Goal: Information Seeking & Learning: Learn about a topic

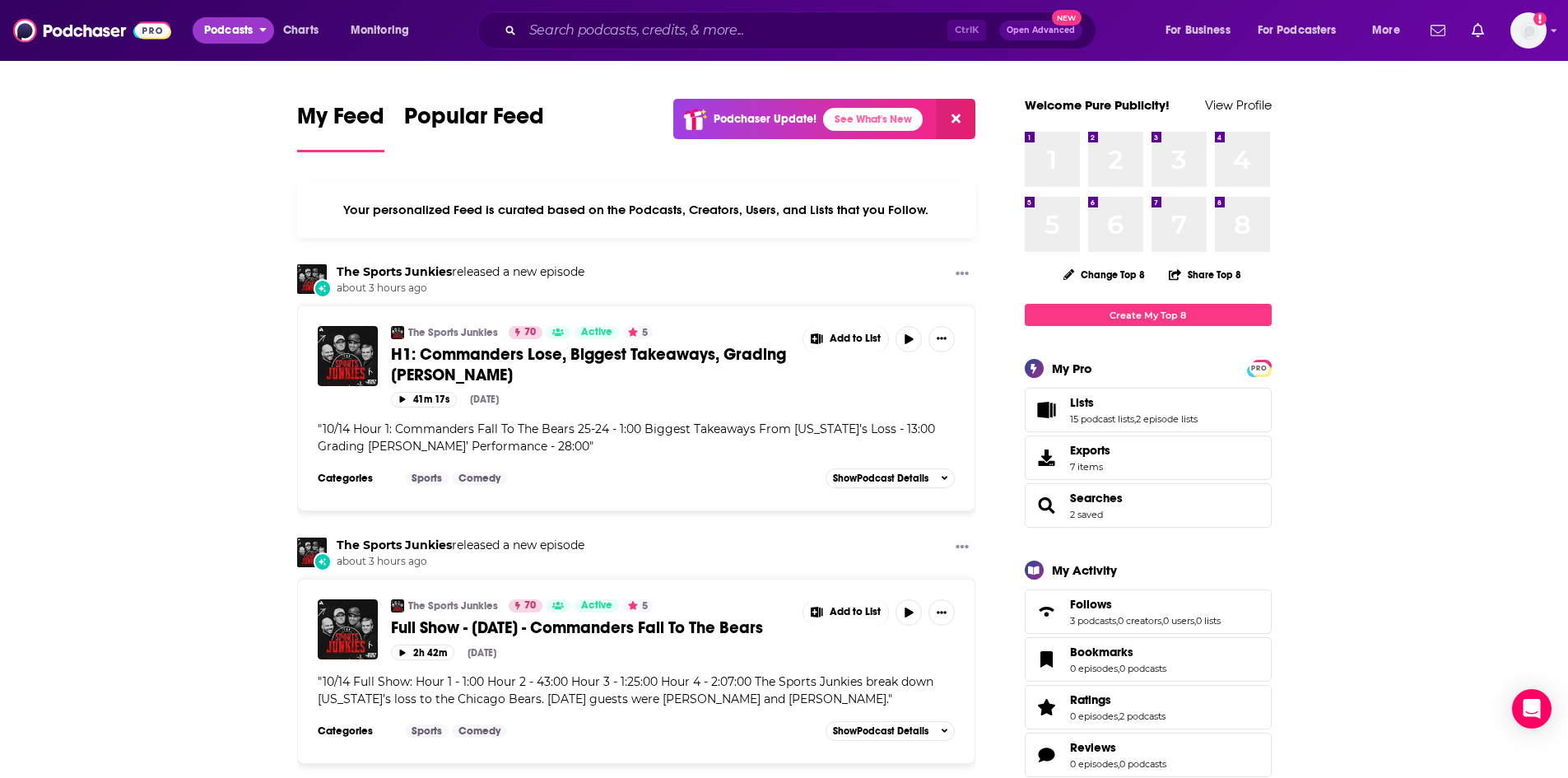
click at [225, 35] on span "Podcasts" at bounding box center [228, 30] width 49 height 23
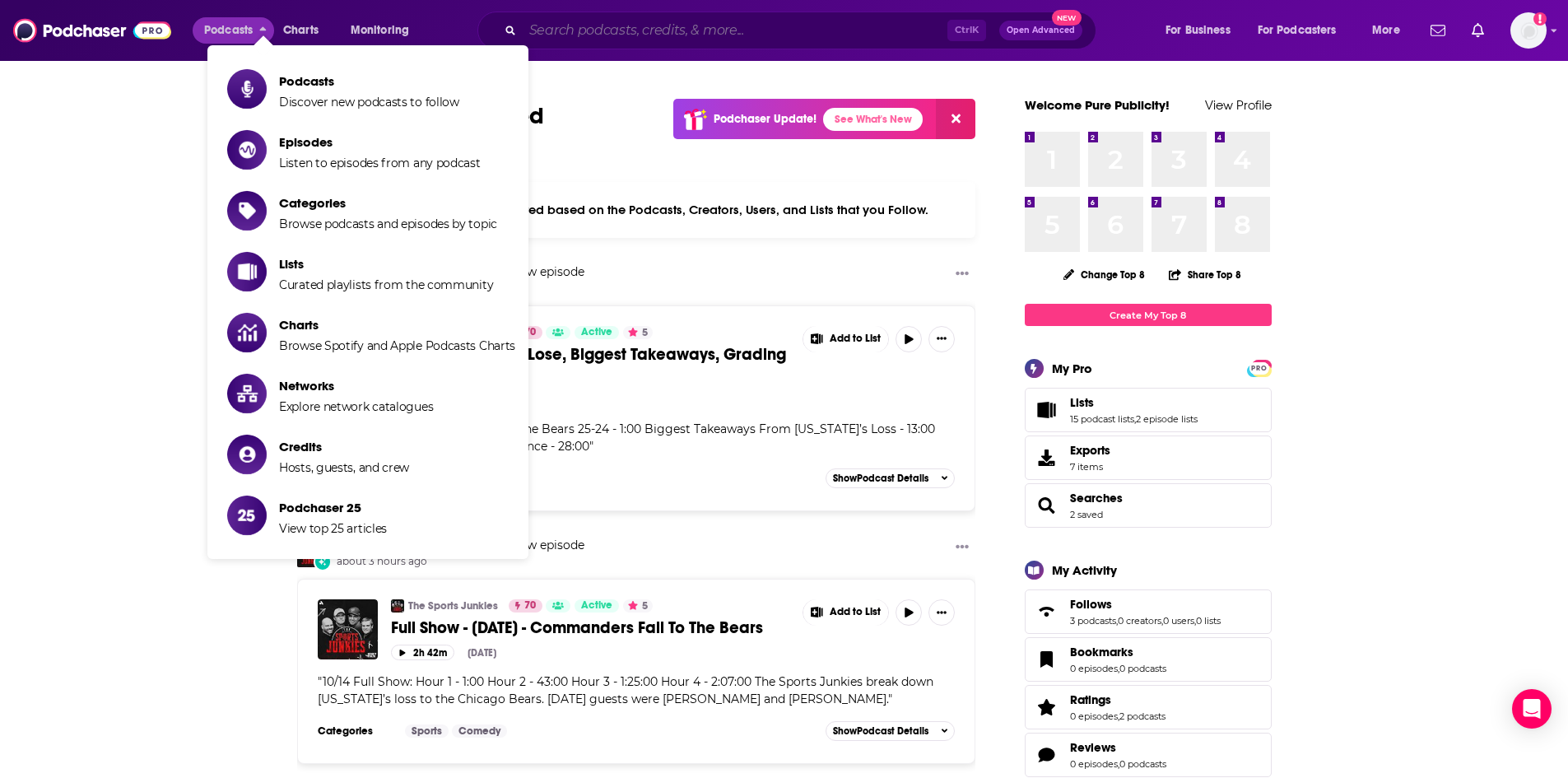
click at [550, 32] on input "Search podcasts, credits, & more..." at bounding box center [735, 30] width 424 height 27
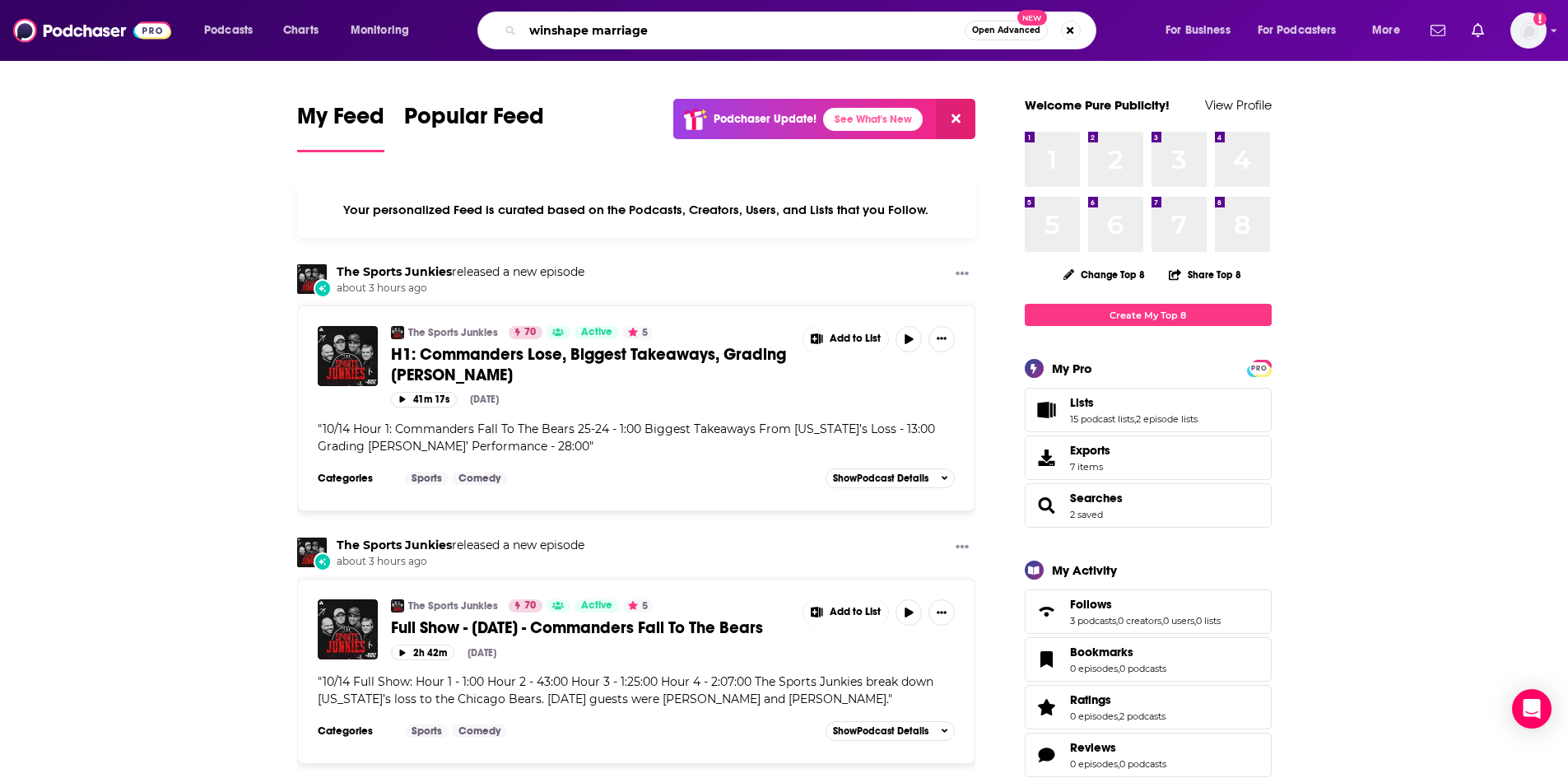
type input "winshape marriage"
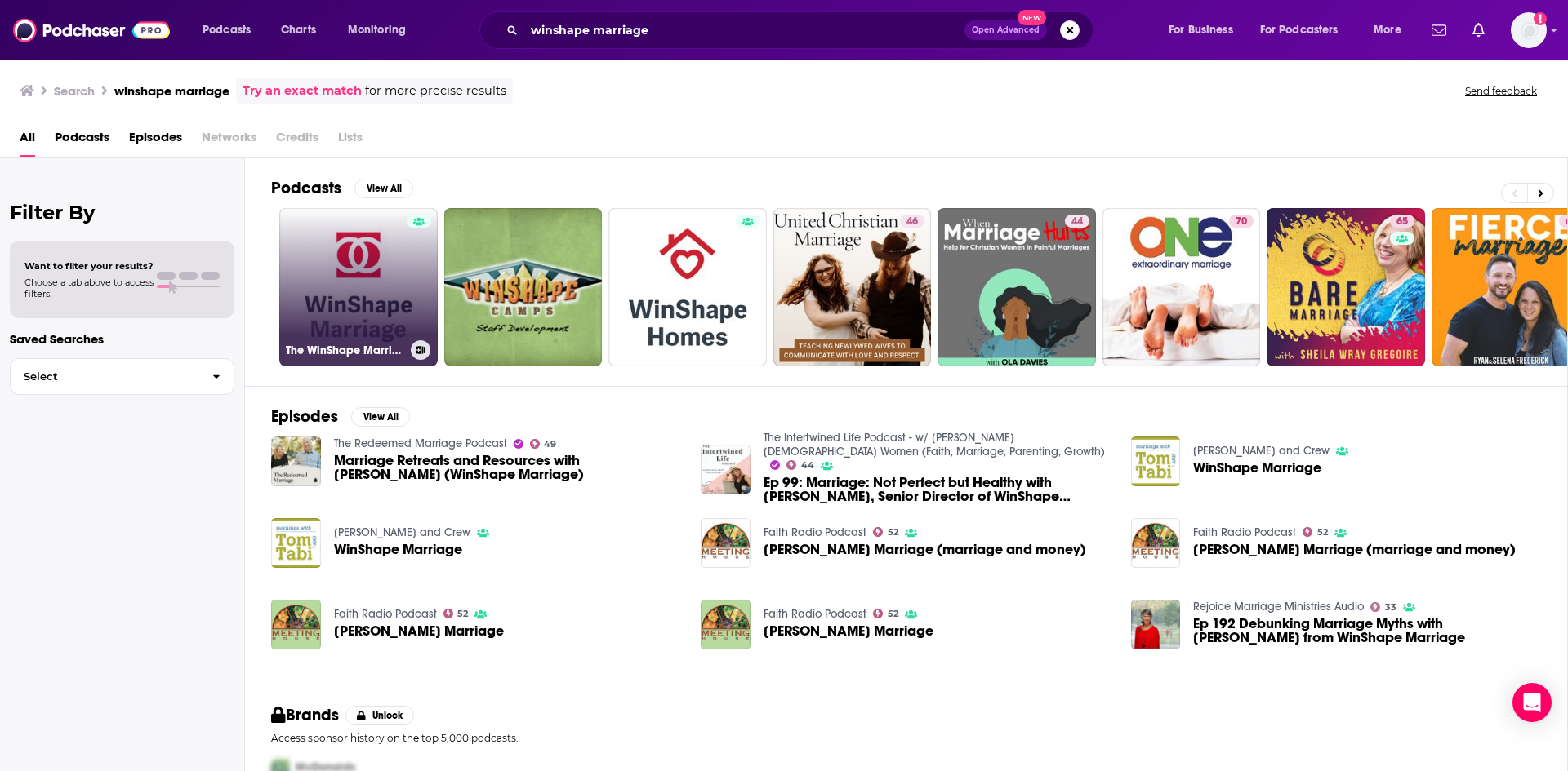
click at [354, 274] on link "The WinShape Marriage Podcast" at bounding box center [358, 287] width 158 height 158
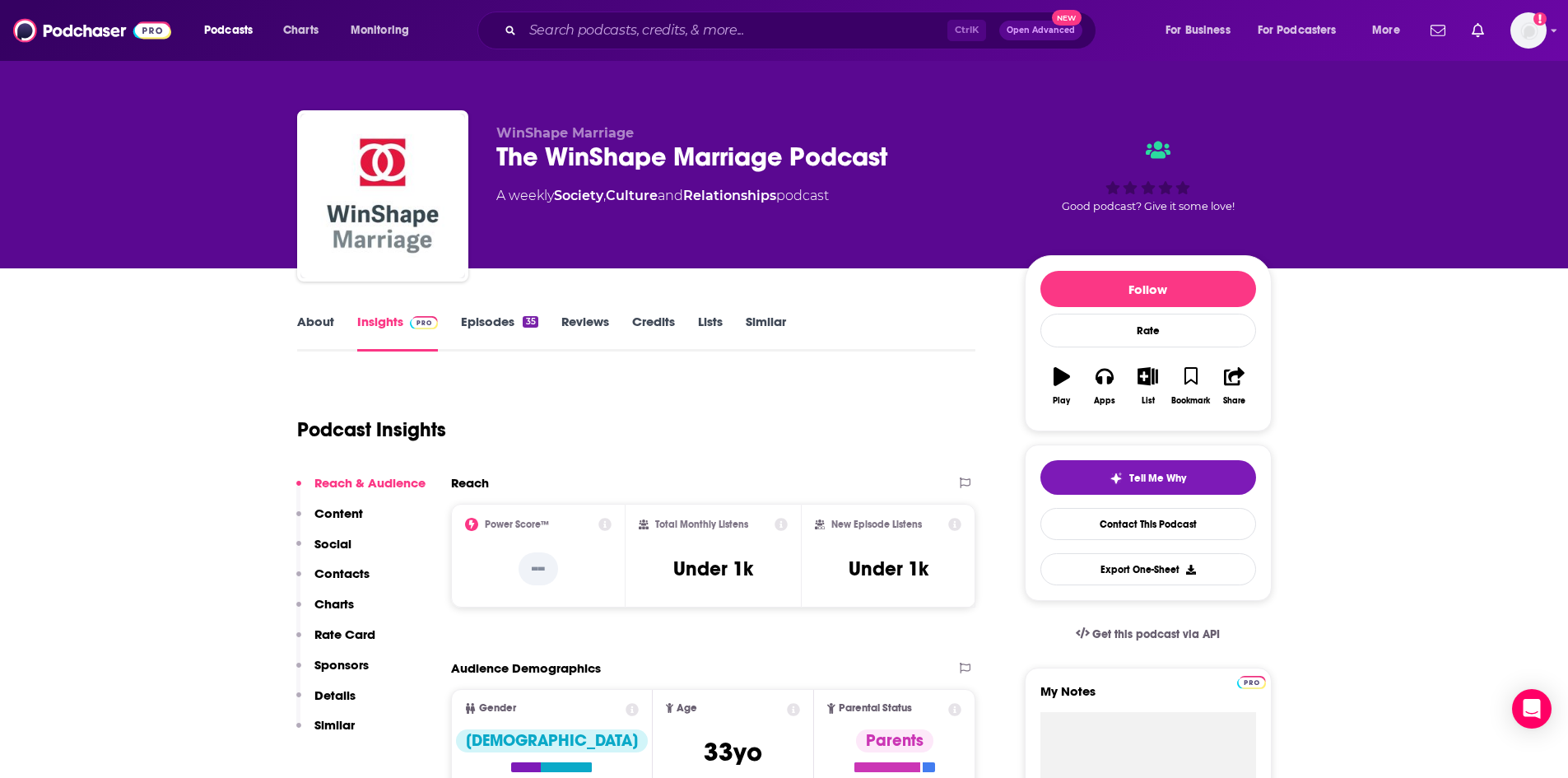
click at [311, 325] on link "About" at bounding box center [315, 332] width 37 height 38
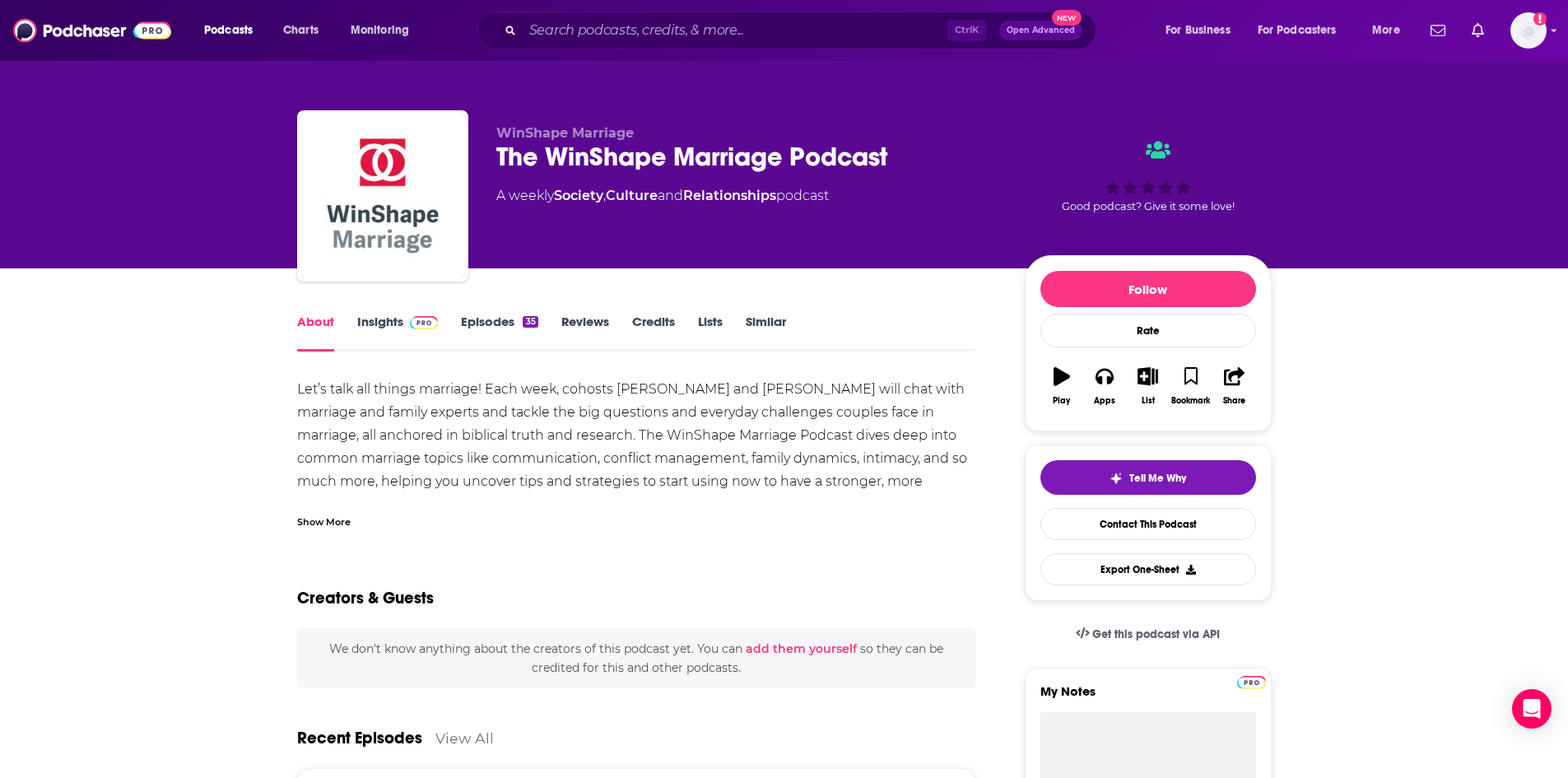
click at [328, 516] on div "Show More" at bounding box center [324, 521] width 54 height 16
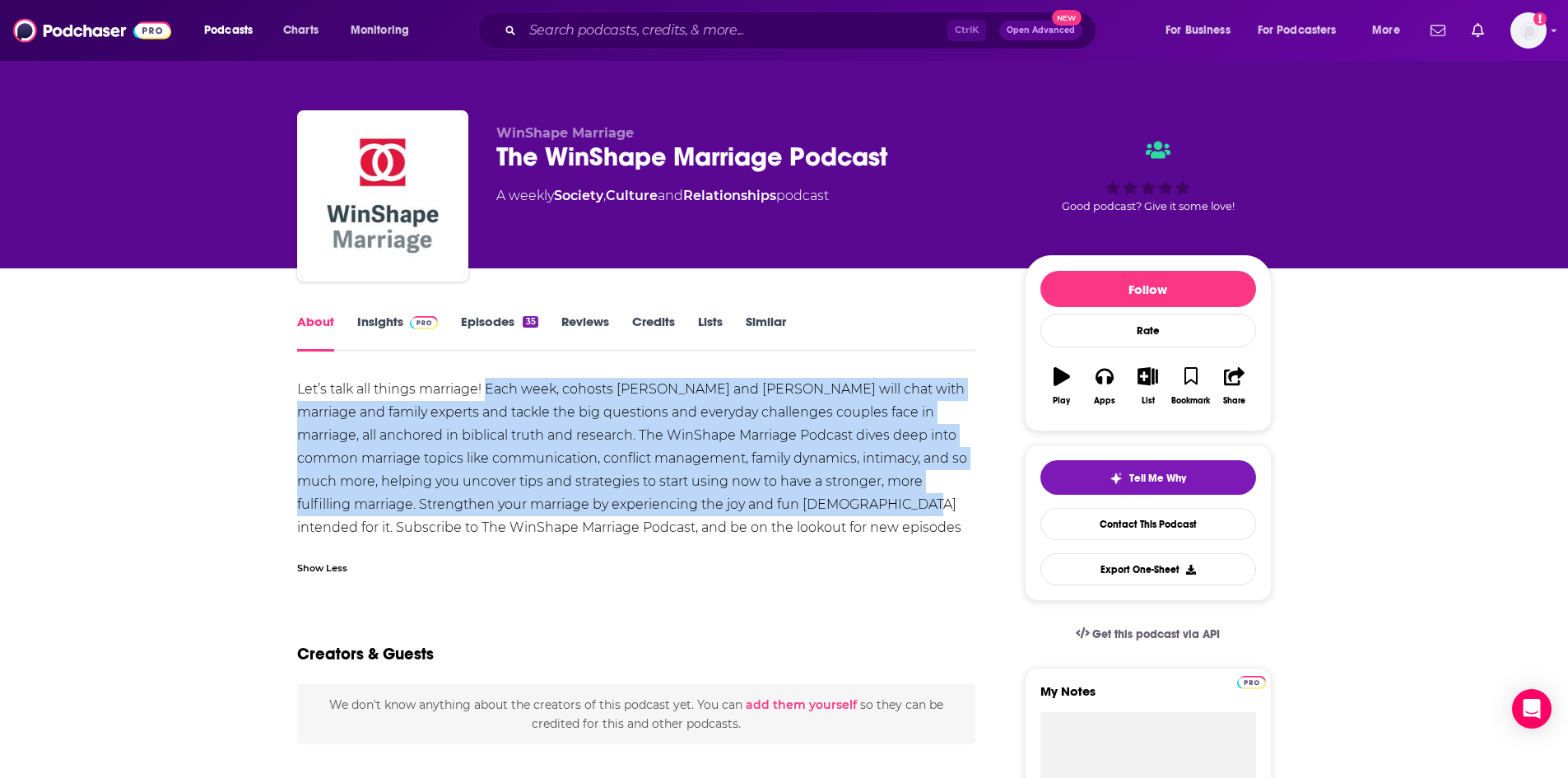
drag, startPoint x: 870, startPoint y: 508, endPoint x: 489, endPoint y: 394, distance: 397.7
click at [489, 394] on div "Let’s talk all things marriage! Each week, cohosts [PERSON_NAME] and [PERSON_NA…" at bounding box center [637, 470] width 679 height 185
copy div "Each week, cohosts [PERSON_NAME] and [PERSON_NAME] will chat with marriage and …"
click at [380, 320] on link "Insights" at bounding box center [398, 332] width 81 height 38
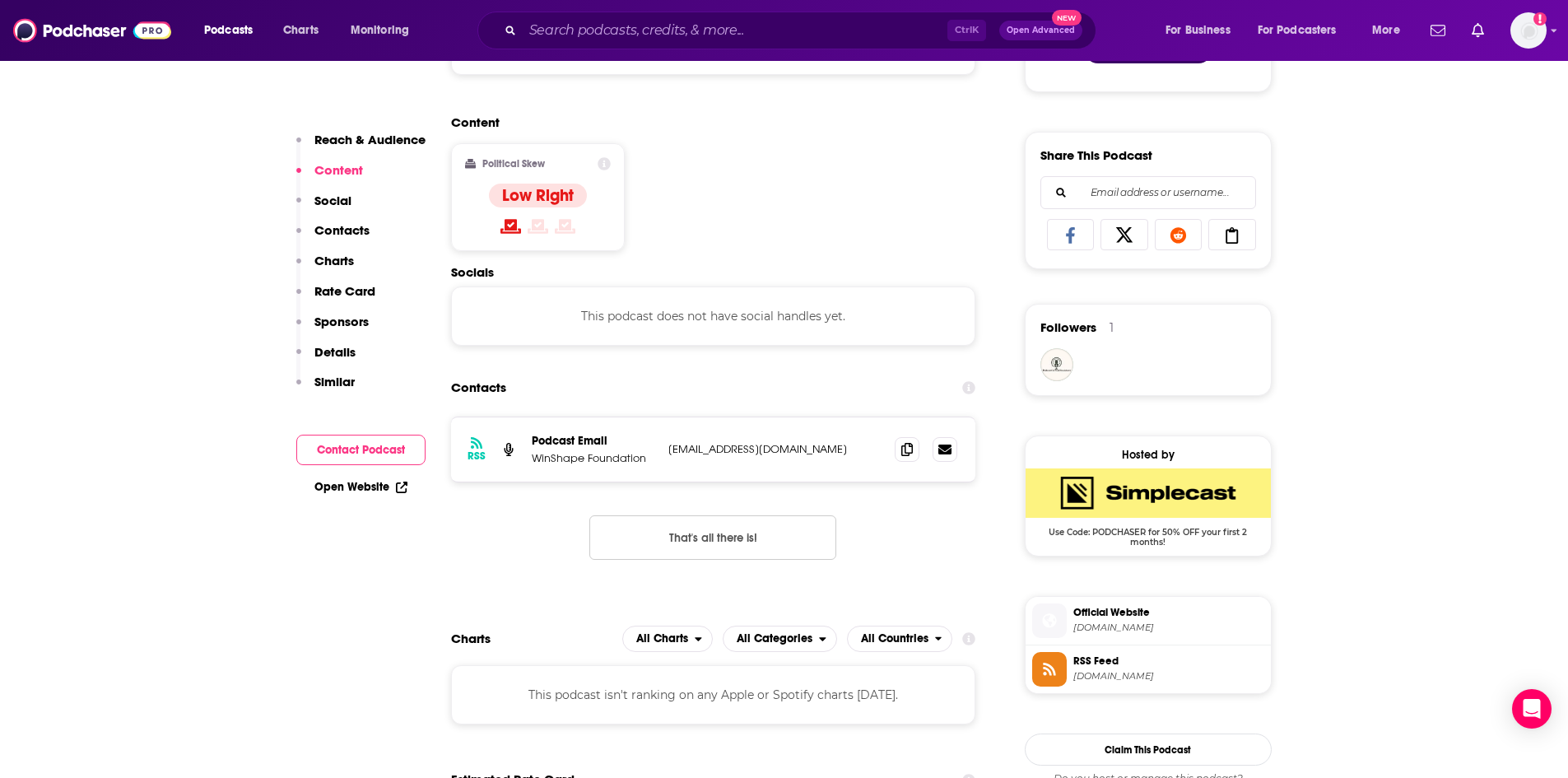
scroll to position [906, 0]
